Goal: Check status

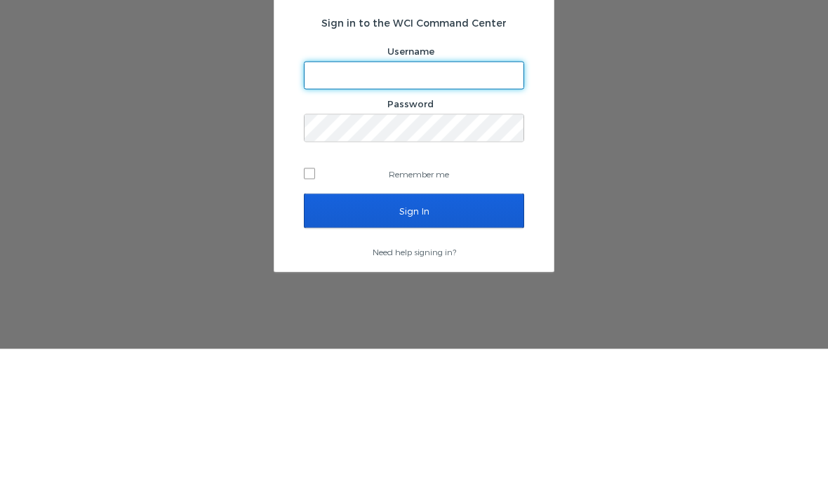
type input "[EMAIL_ADDRESS][PERSON_NAME][DOMAIN_NAME]"
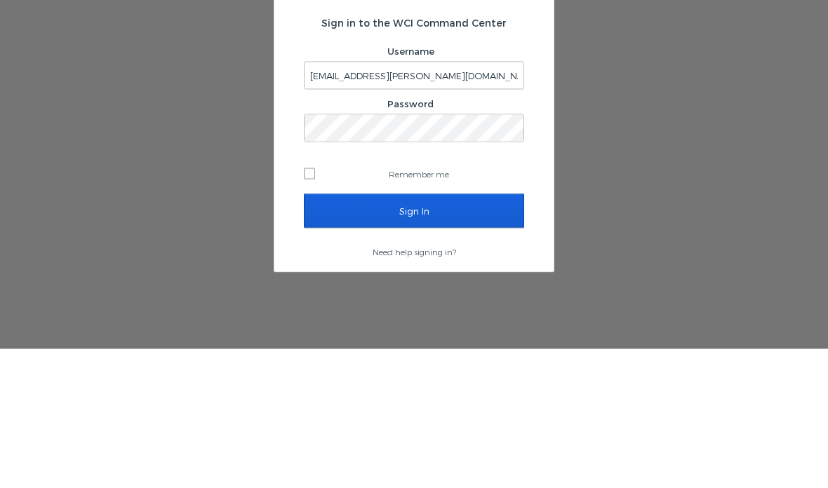
scroll to position [56, 0]
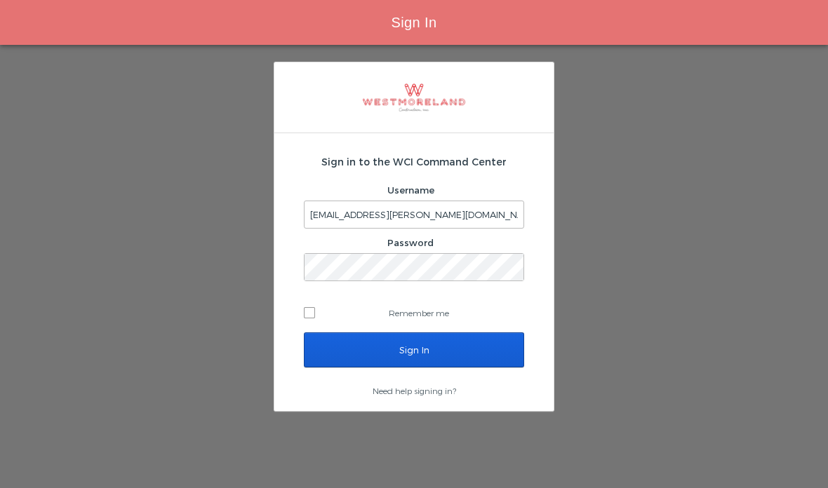
click at [440, 332] on input "Sign In" at bounding box center [414, 349] width 220 height 35
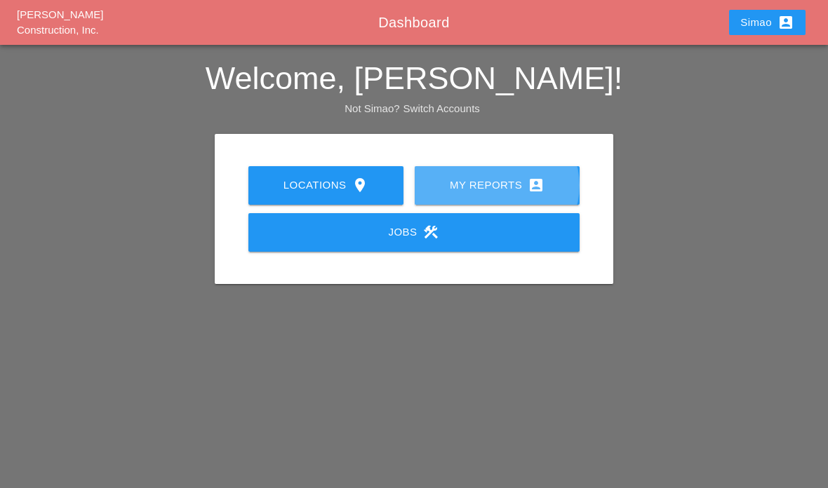
click at [511, 191] on div "My Reports account_box" at bounding box center [497, 185] width 120 height 17
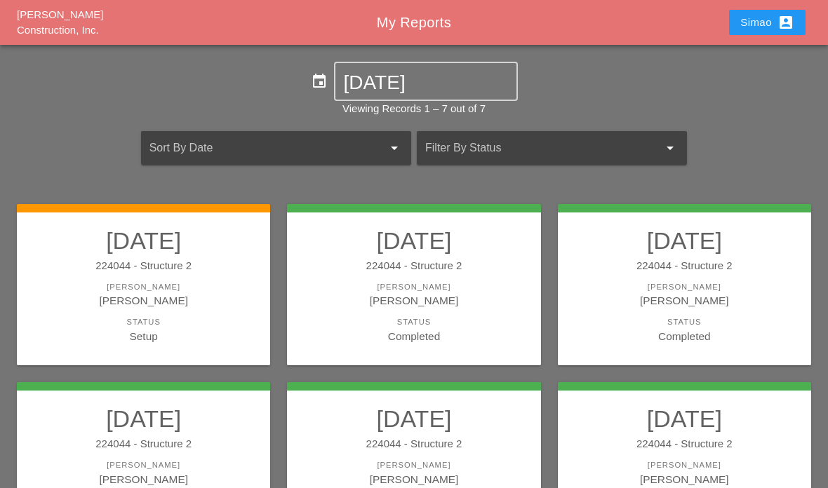
click at [179, 323] on div "Status" at bounding box center [143, 322] width 225 height 12
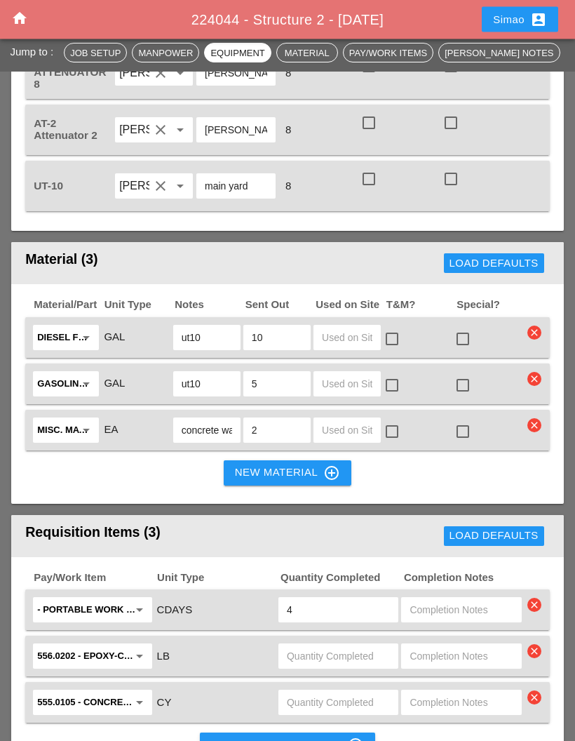
scroll to position [1755, 0]
